Goal: Book appointment/travel/reservation

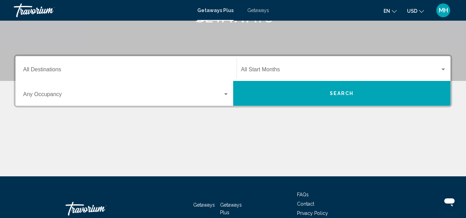
scroll to position [126, 0]
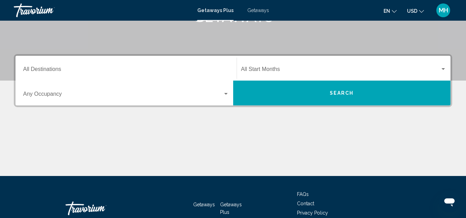
click at [112, 62] on div "Destination All Destinations" at bounding box center [126, 69] width 206 height 22
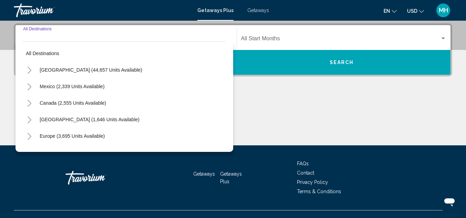
scroll to position [158, 0]
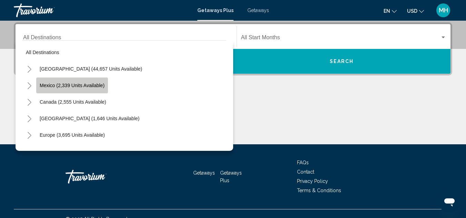
click at [106, 85] on button "Mexico (2,339 units available)" at bounding box center [72, 86] width 72 height 16
type input "**********"
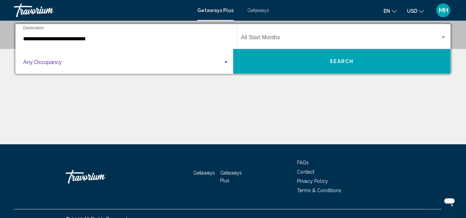
click at [135, 66] on span "Search widget" at bounding box center [123, 64] width 200 height 6
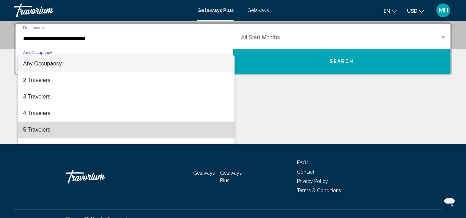
click at [137, 127] on span "5 Travelers" at bounding box center [126, 130] width 206 height 17
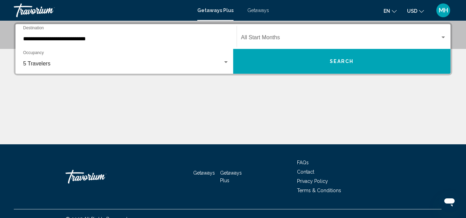
click at [372, 33] on div "Start Month All Start Months" at bounding box center [344, 37] width 206 height 22
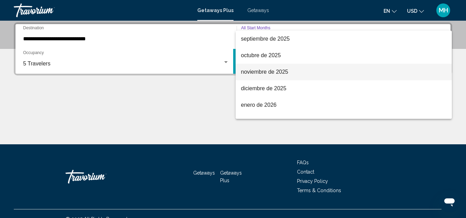
scroll to position [33, 0]
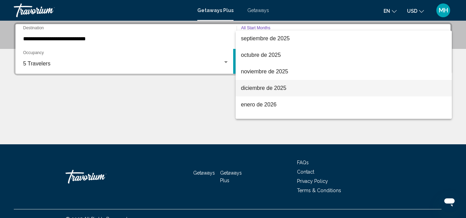
click at [290, 89] on span "diciembre de 2025" at bounding box center [344, 88] width 206 height 17
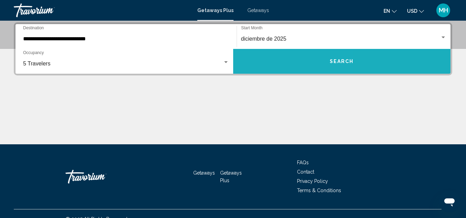
click at [271, 67] on button "Search" at bounding box center [342, 61] width 218 height 25
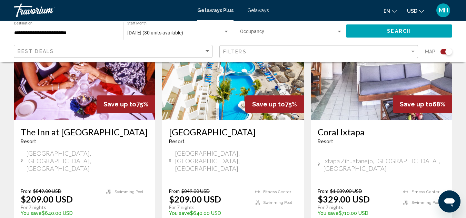
scroll to position [558, 0]
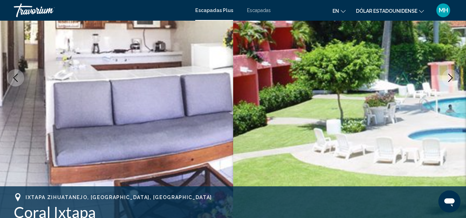
scroll to position [107, 0]
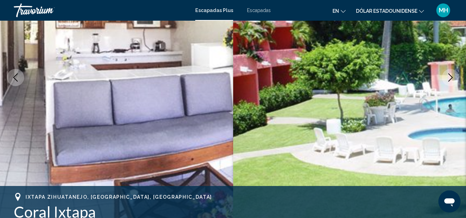
click at [452, 75] on icon "Siguiente imagen" at bounding box center [450, 77] width 8 height 8
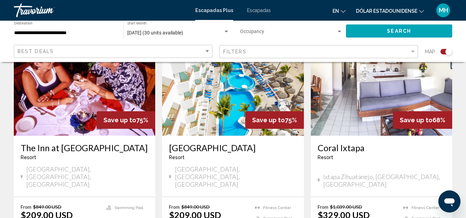
scroll to position [543, 0]
